Goal: Task Accomplishment & Management: Use online tool/utility

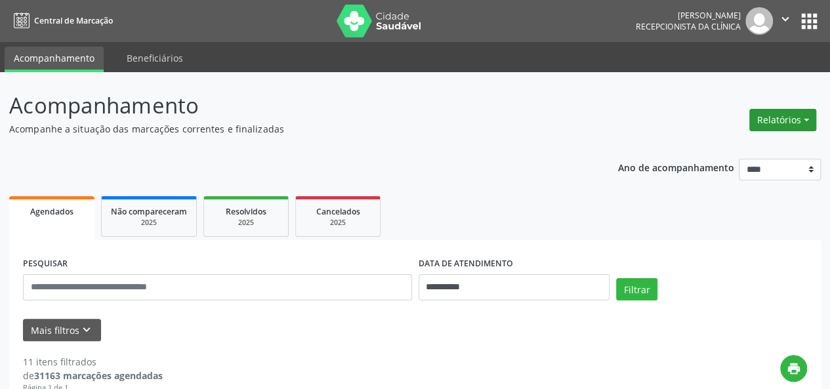
click at [799, 110] on button "Relatórios" at bounding box center [782, 120] width 67 height 22
click at [725, 144] on link "Agendamentos" at bounding box center [746, 147] width 141 height 18
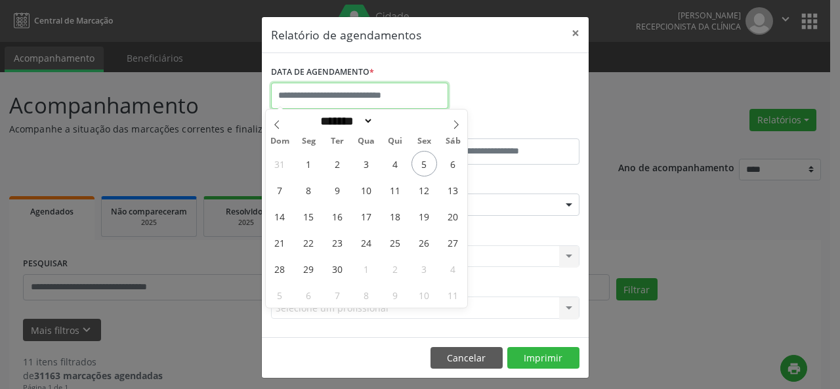
click at [374, 96] on input "text" at bounding box center [359, 96] width 177 height 26
click at [369, 209] on span "17" at bounding box center [367, 216] width 26 height 26
type input "**********"
click at [369, 209] on span "17" at bounding box center [367, 216] width 26 height 26
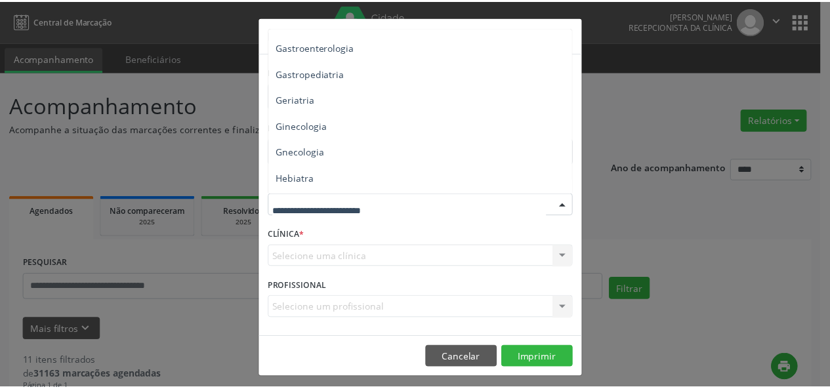
scroll to position [884, 0]
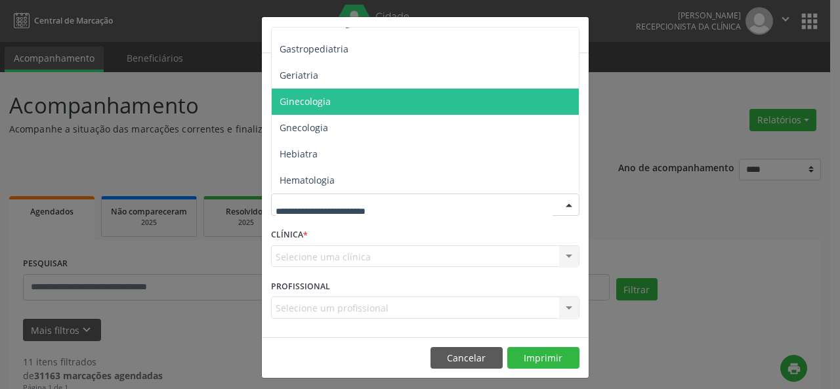
click at [412, 100] on span "Ginecologia" at bounding box center [426, 102] width 309 height 26
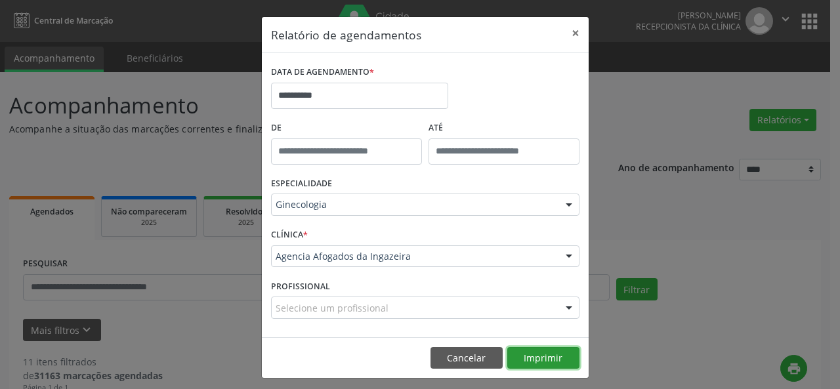
click at [526, 356] on button "Imprimir" at bounding box center [543, 358] width 72 height 22
click at [568, 33] on button "×" at bounding box center [575, 33] width 26 height 32
